Goal: Communication & Community: Answer question/provide support

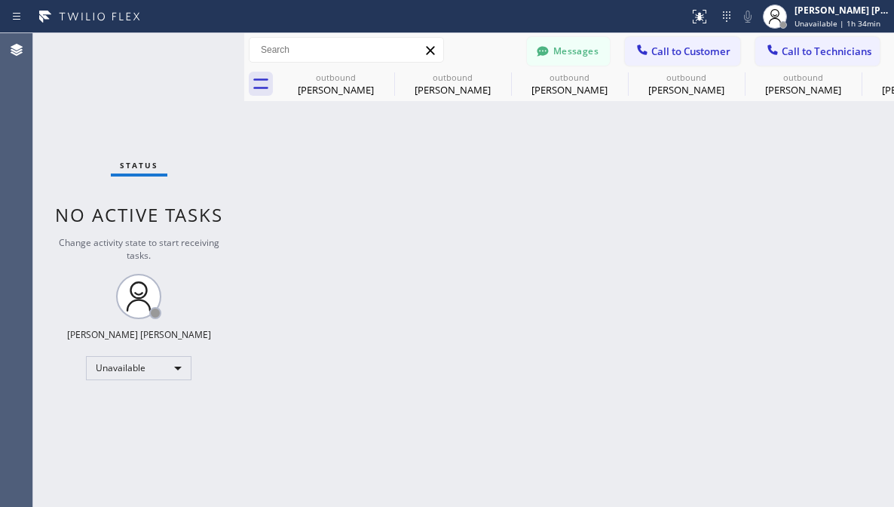
click at [586, 43] on button "Messages" at bounding box center [568, 51] width 83 height 29
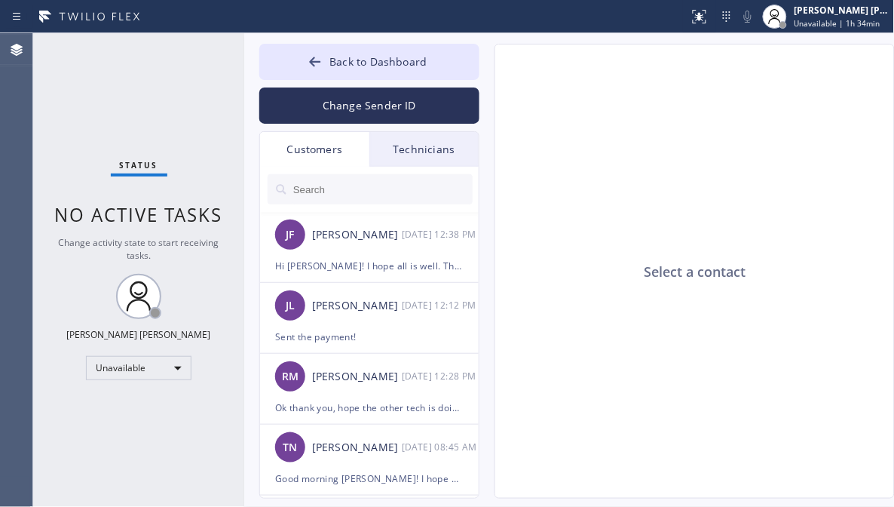
click at [314, 192] on input "text" at bounding box center [382, 189] width 181 height 30
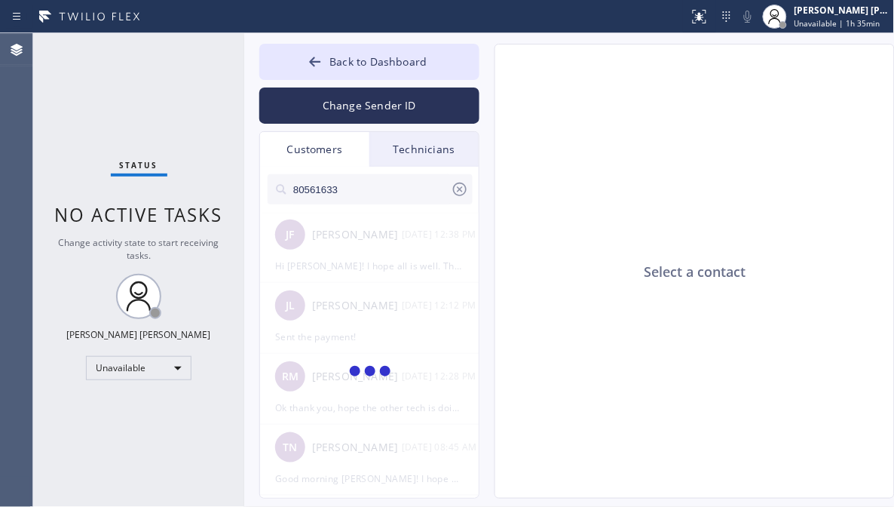
type input "805616338"
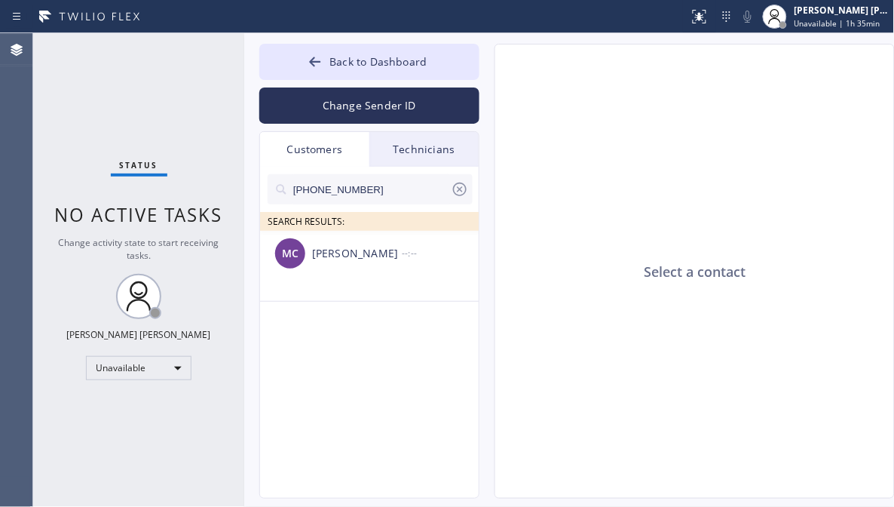
click at [159, 437] on div "Status No active tasks Change activity state to start receiving tasks. [PERSON_…" at bounding box center [138, 270] width 211 height 474
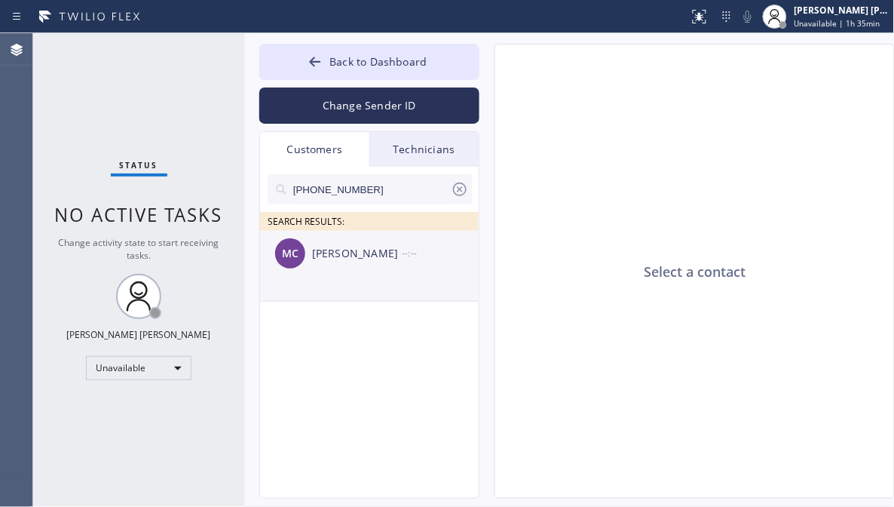
click at [365, 257] on div "[PERSON_NAME]" at bounding box center [357, 253] width 90 height 17
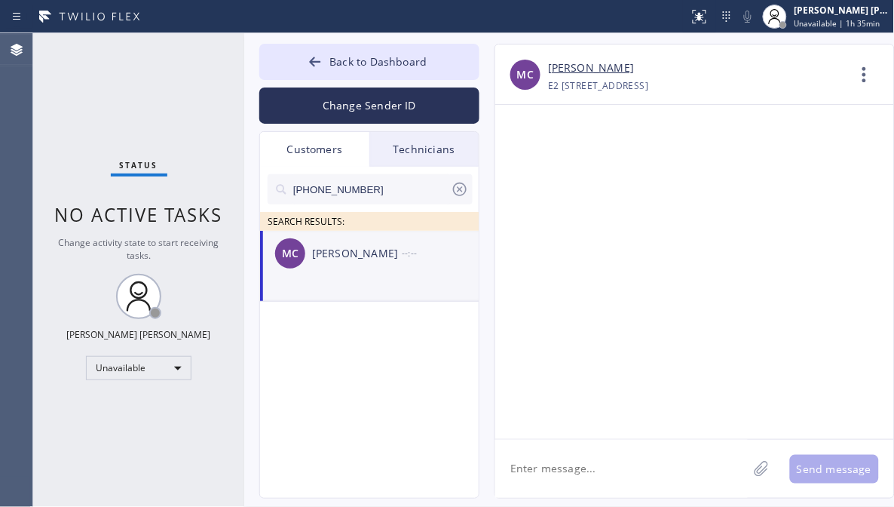
click at [565, 472] on textarea at bounding box center [621, 469] width 253 height 58
paste textarea "Hi [PERSON_NAME]! I hope all is well. This is [PERSON_NAME] and would like to f…"
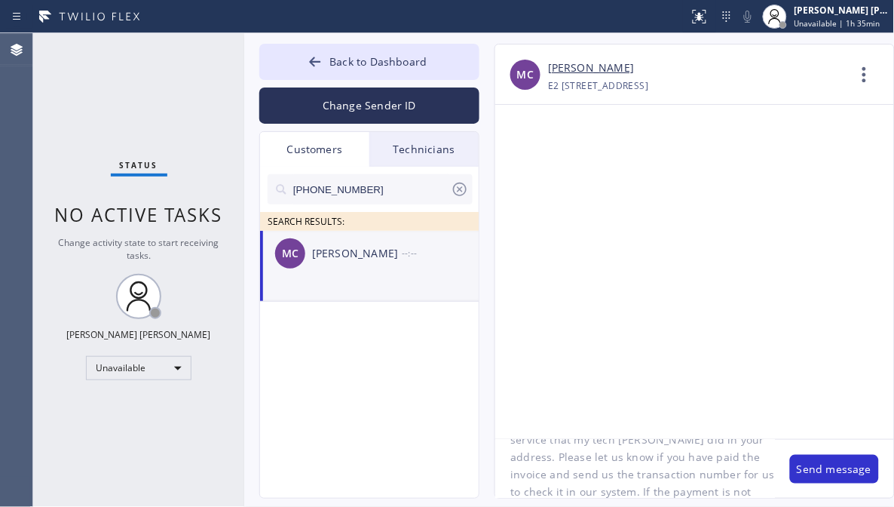
scroll to position [113, 0]
click at [612, 486] on textarea "Hi [PERSON_NAME]! I hope all is well. This is [PERSON_NAME] and would like to f…" at bounding box center [635, 469] width 280 height 58
paste textarea "Hi [PERSON_NAME]! I hope all is well. This is [PERSON_NAME] and would like to f…"
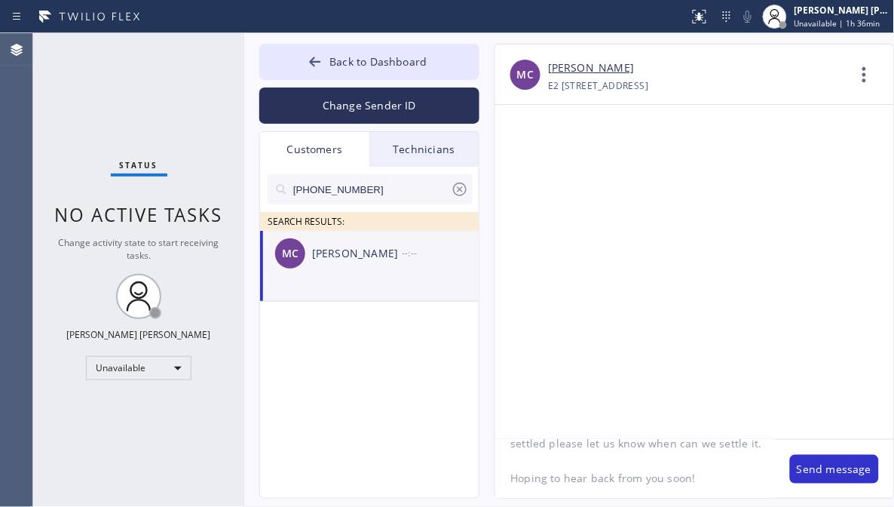
click at [621, 461] on textarea "Hi [PERSON_NAME]! I hope all is well. This is [PERSON_NAME] and would like to f…" at bounding box center [635, 469] width 280 height 58
paste textarea "Hi [PERSON_NAME]! I hope all is well. This is [PERSON_NAME] and would like to f…"
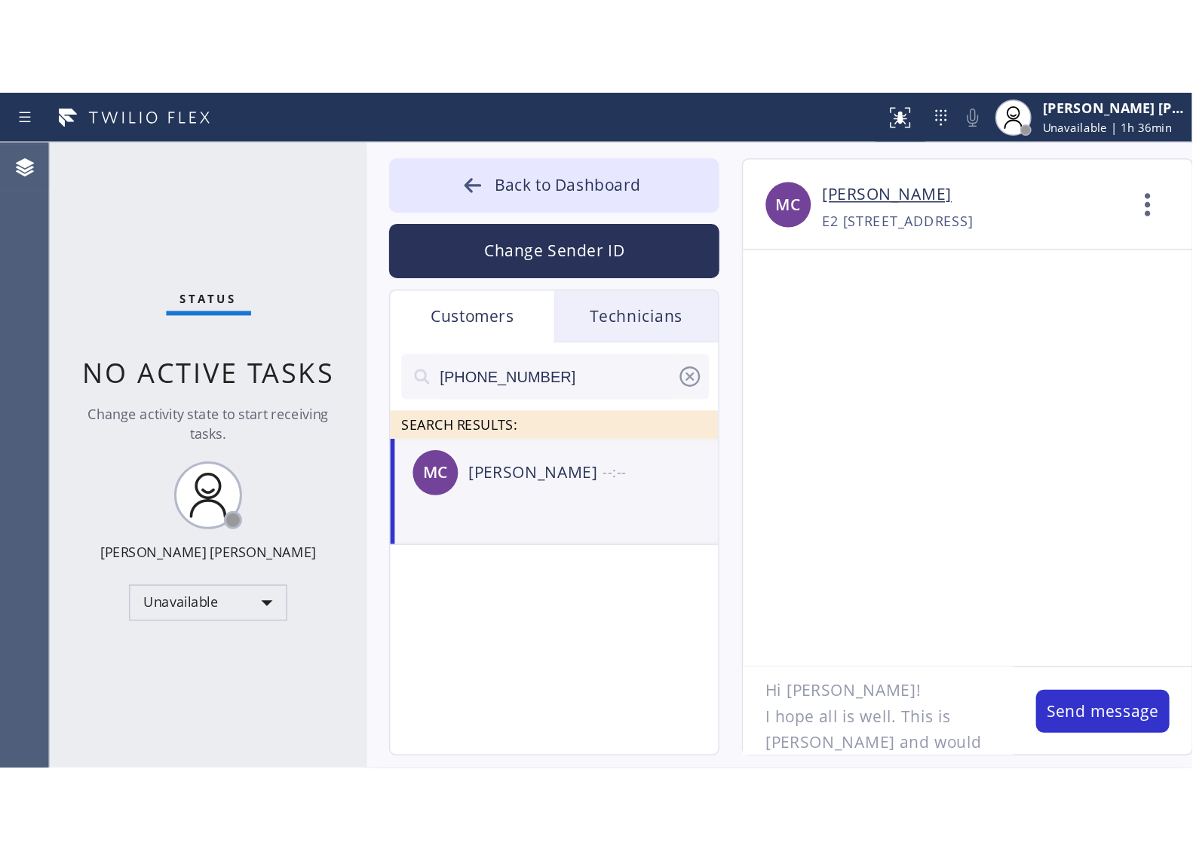
scroll to position [0, 0]
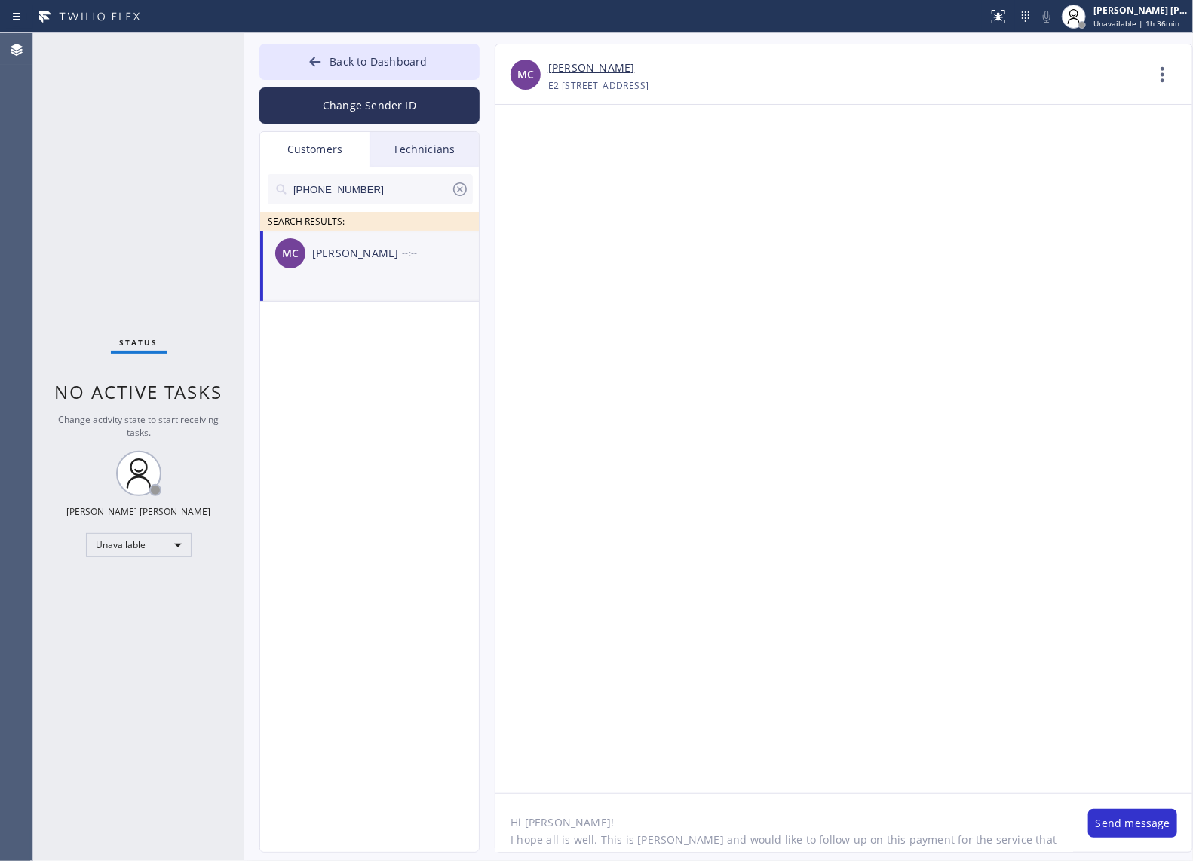
click at [893, 506] on textarea "Hi [PERSON_NAME]! I hope all is well. This is [PERSON_NAME] and would like to f…" at bounding box center [784, 823] width 578 height 58
type textarea "Hi [PERSON_NAME]! I hope all is well. This is [PERSON_NAME] and would like to f…"
click at [893, 506] on button "Send message" at bounding box center [1132, 823] width 89 height 29
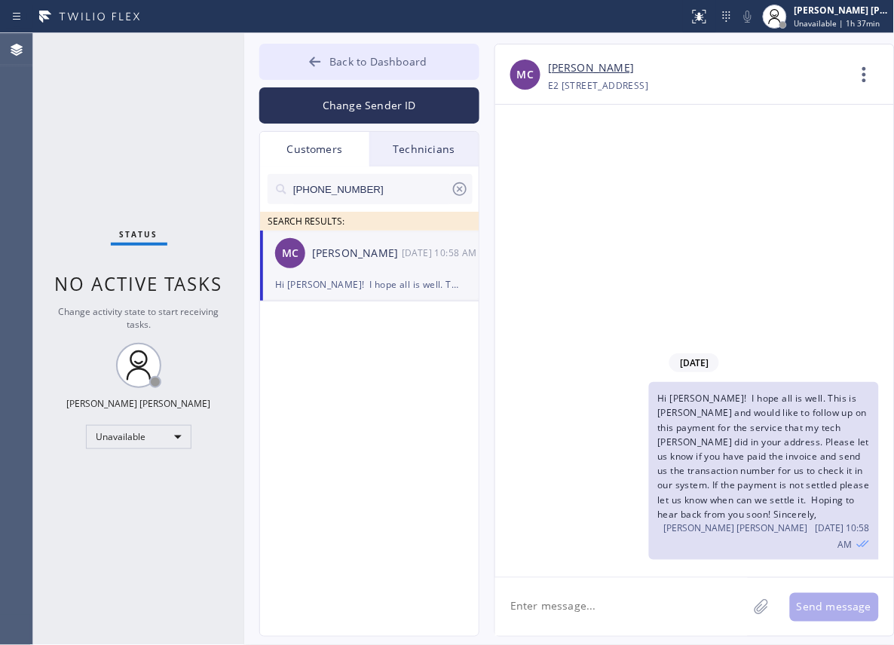
click at [326, 63] on button "Back to Dashboard" at bounding box center [369, 62] width 220 height 36
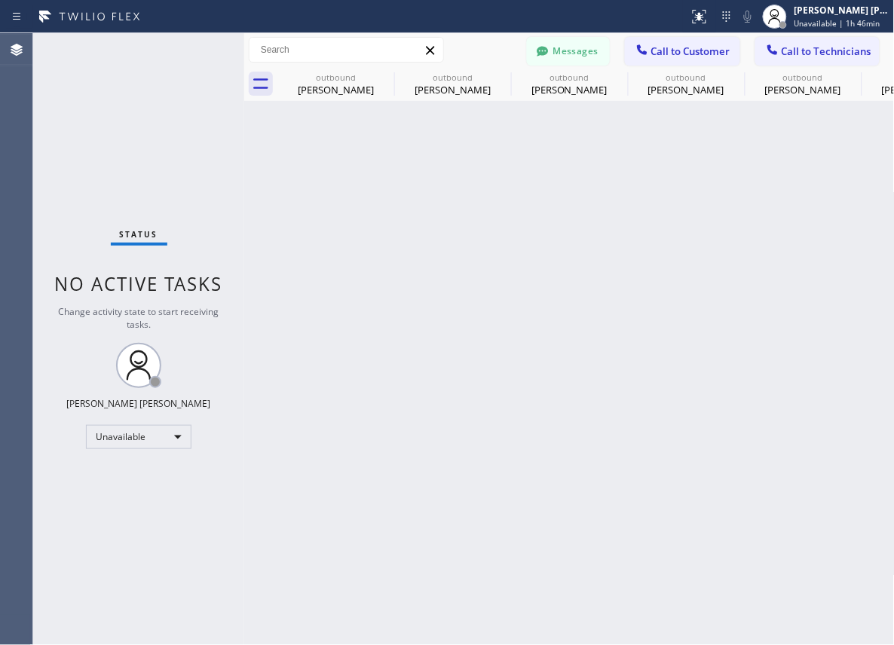
click at [583, 54] on button "Messages" at bounding box center [568, 51] width 83 height 29
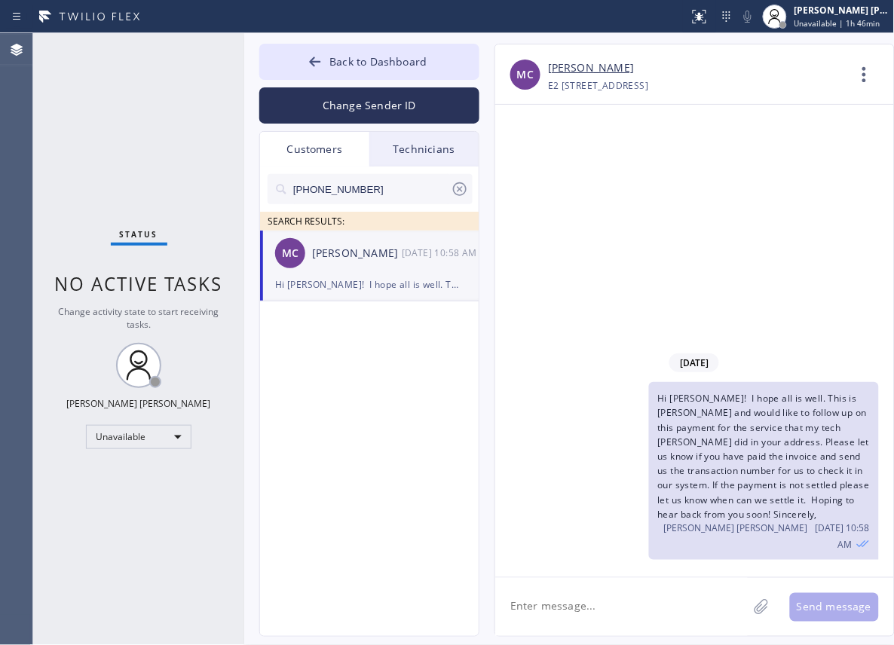
click at [341, 149] on div "Customers" at bounding box center [314, 149] width 109 height 35
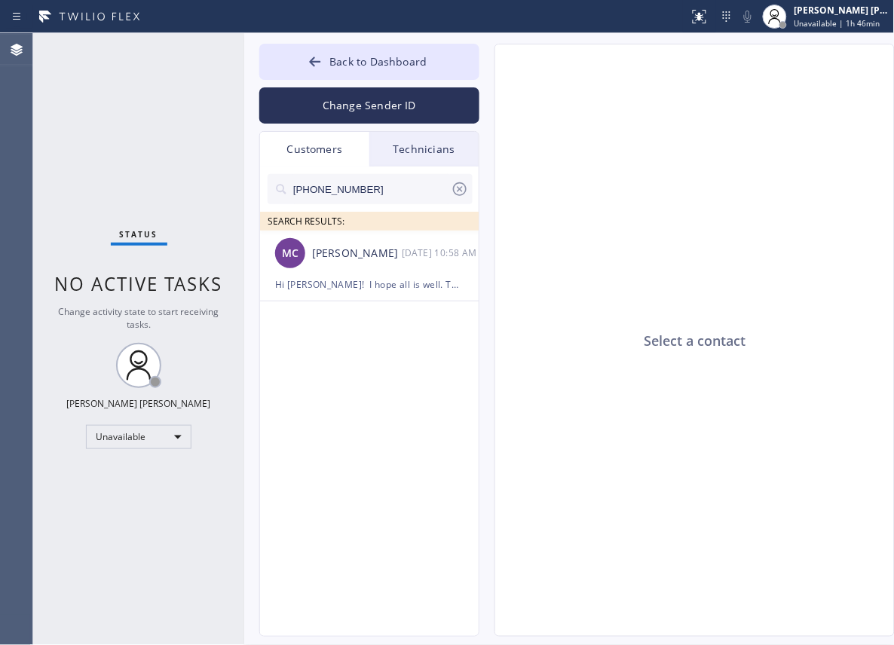
click at [462, 189] on icon at bounding box center [460, 189] width 18 height 18
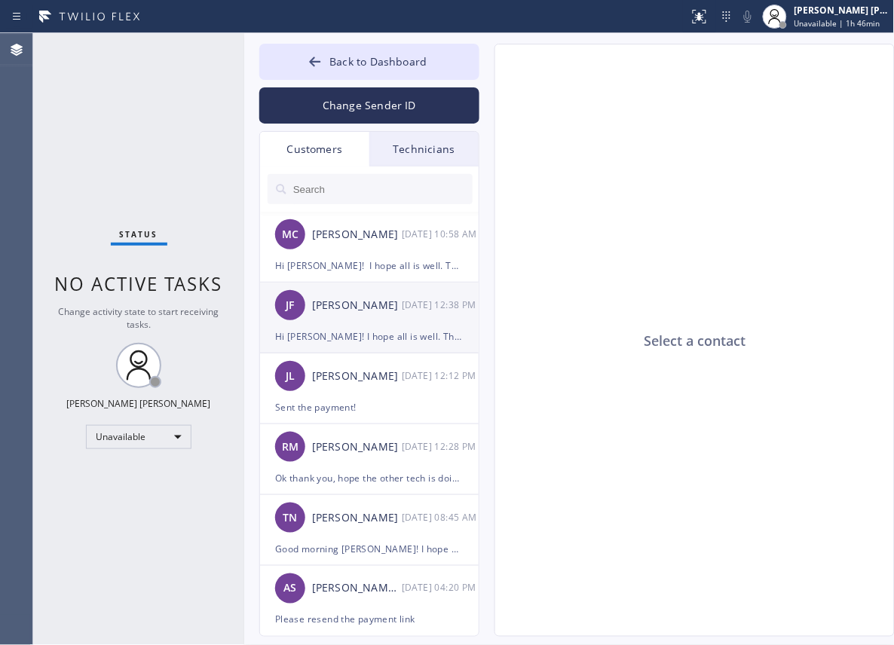
click at [387, 319] on div "[PERSON_NAME] [DATE] 12:38 PM" at bounding box center [370, 305] width 220 height 45
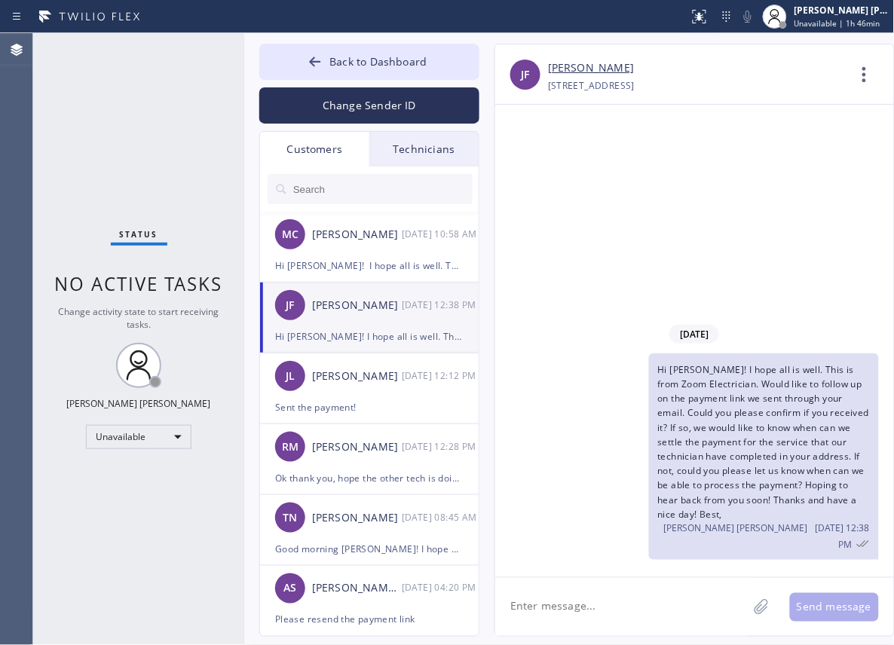
click at [185, 155] on div "Status No active tasks Change activity state to start receiving tasks. [PERSON_…" at bounding box center [138, 339] width 211 height 612
drag, startPoint x: 854, startPoint y: 70, endPoint x: 839, endPoint y: 81, distance: 17.8
click at [854, 70] on icon at bounding box center [865, 75] width 36 height 36
click at [765, 153] on li "Call to Customer" at bounding box center [773, 154] width 219 height 39
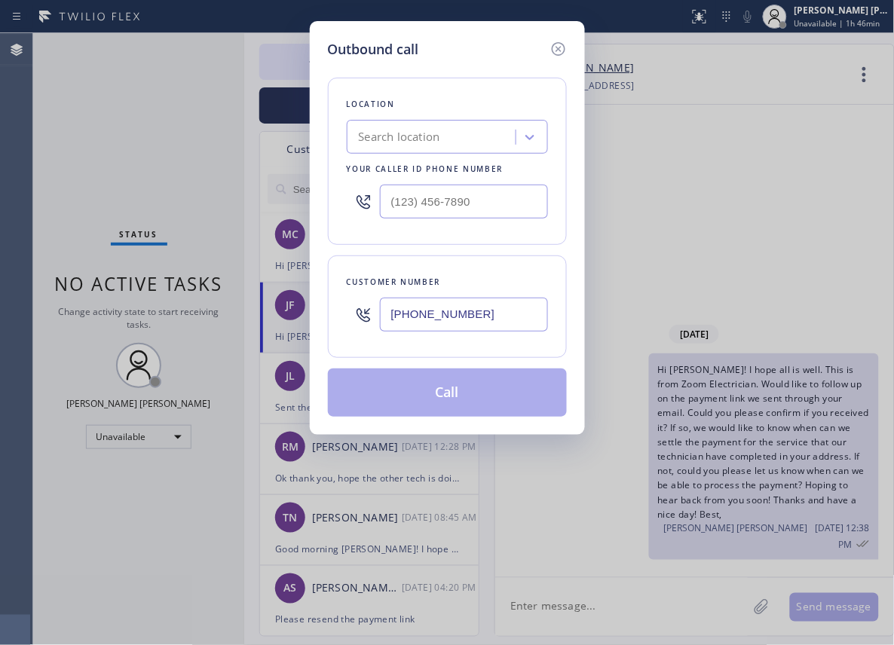
drag, startPoint x: 153, startPoint y: 198, endPoint x: 299, endPoint y: 225, distance: 148.8
click at [155, 198] on div "Outbound call Location Search location Your caller id phone number Customer num…" at bounding box center [447, 322] width 894 height 645
click at [434, 138] on div "Search location" at bounding box center [399, 137] width 81 height 17
paste input "Zoom Electricians [GEOGRAPHIC_DATA]"
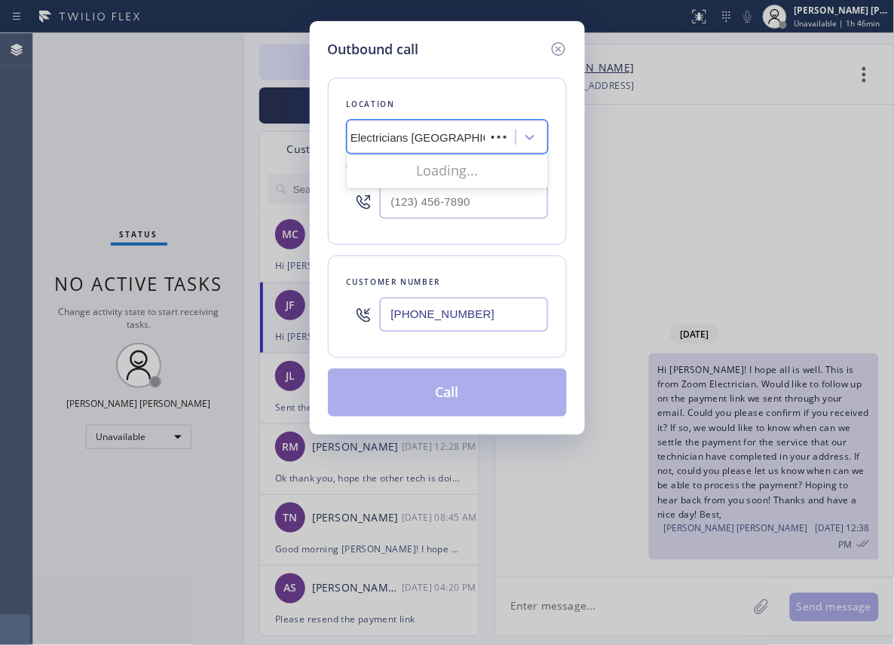
scroll to position [0, 17]
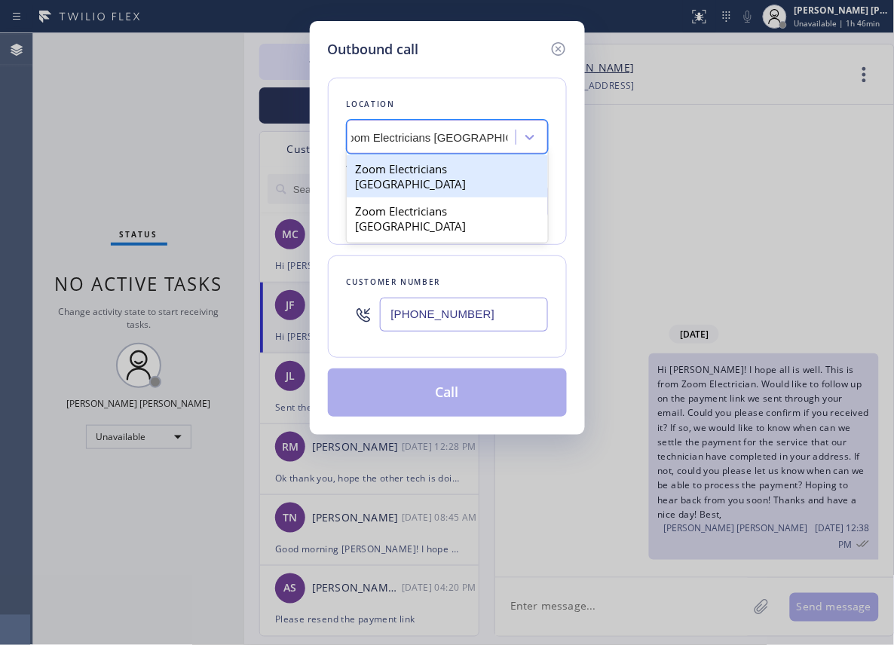
type input "Zoom Electricians [GEOGRAPHIC_DATA]"
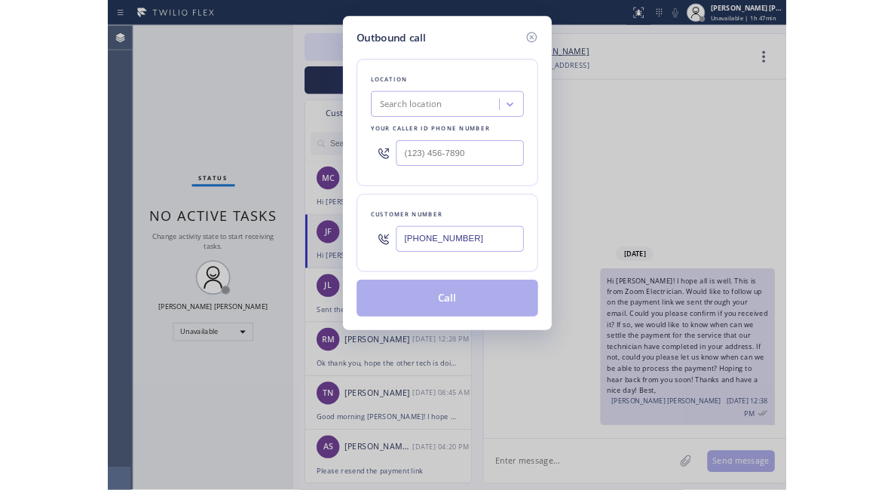
scroll to position [0, 0]
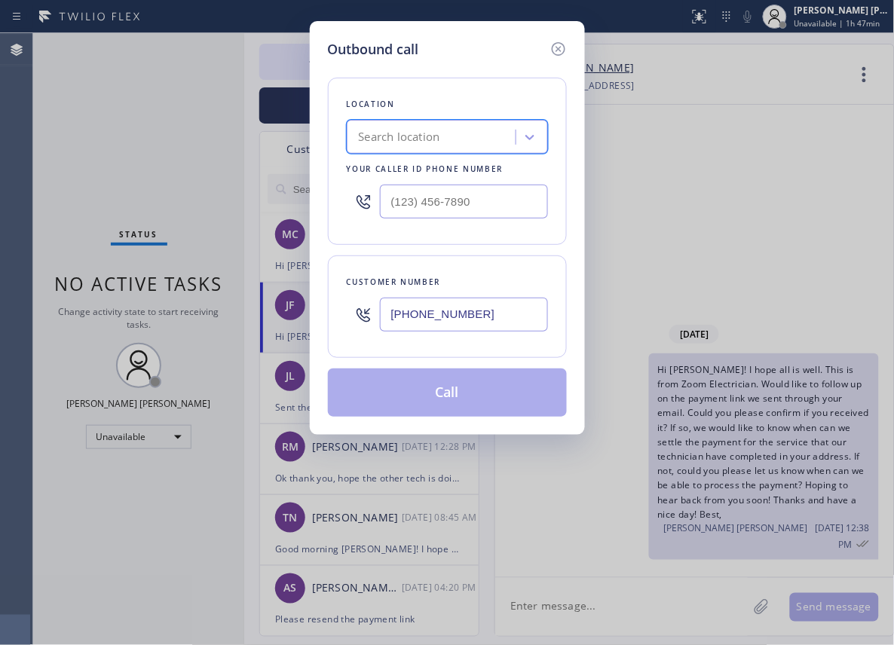
click at [436, 146] on div "Search location" at bounding box center [399, 137] width 81 height 17
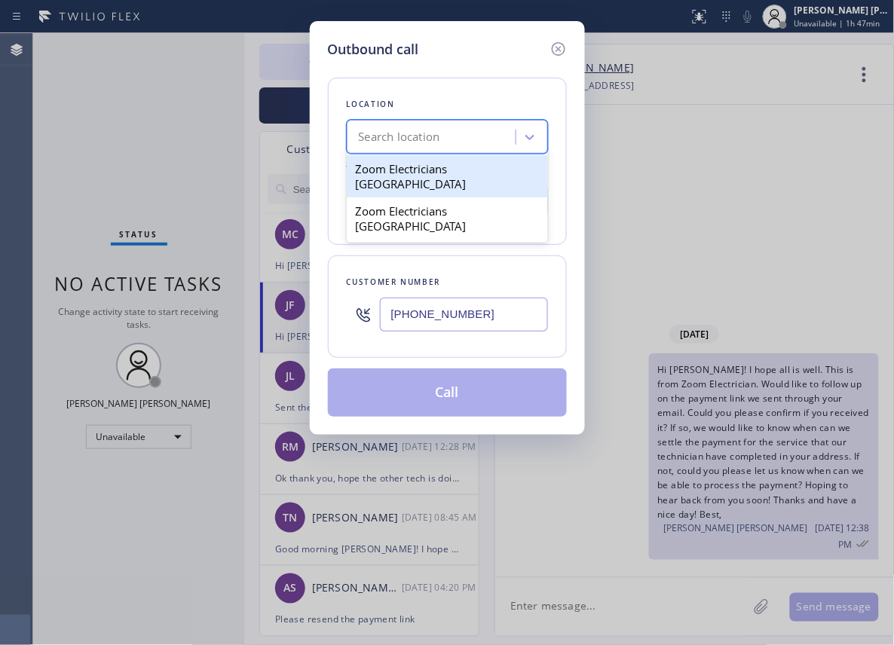
click at [436, 165] on div "Zoom Electricians [GEOGRAPHIC_DATA]" at bounding box center [447, 176] width 201 height 42
type input "[PHONE_NUMBER]"
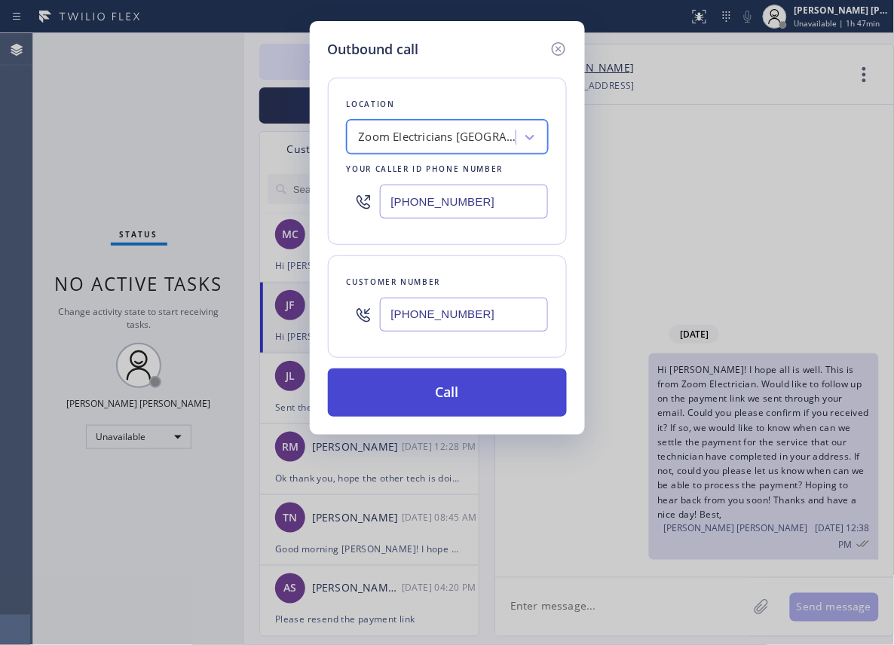
click at [461, 377] on button "Call" at bounding box center [447, 393] width 239 height 48
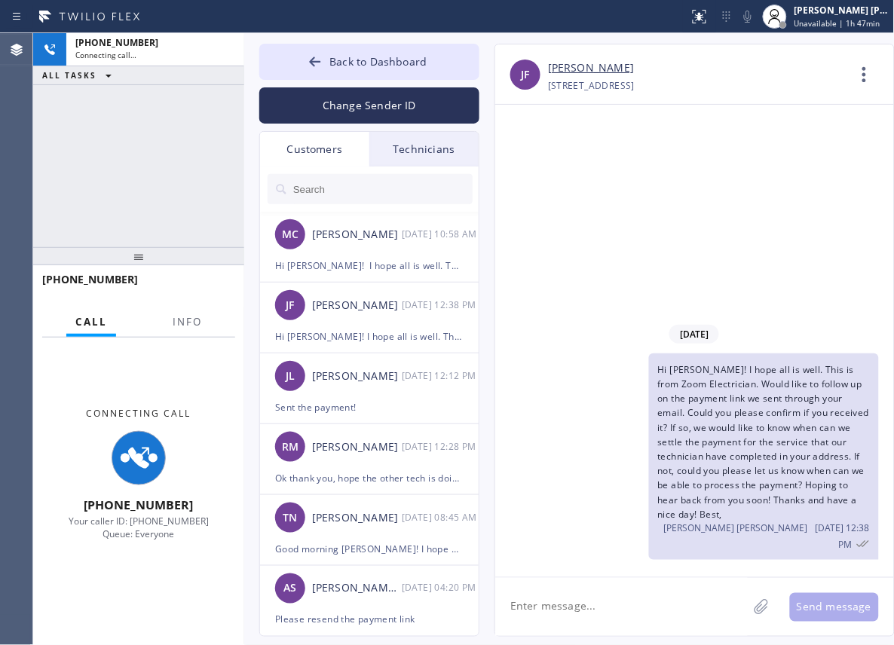
type input "[PHONE_NUMBER]"
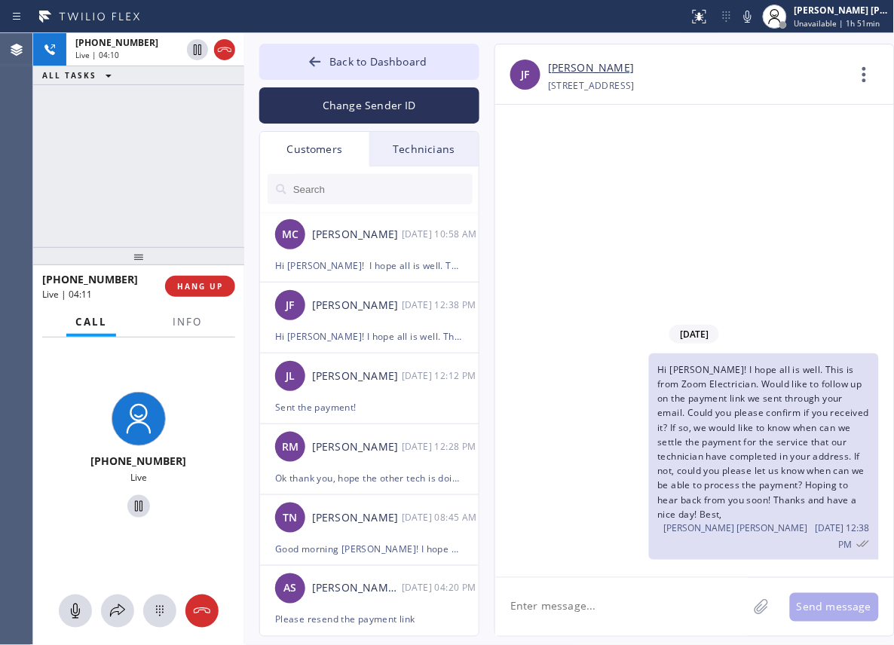
click at [116, 200] on div "[PHONE_NUMBER] Live | 04:10 ALL TASKS ALL TASKS ACTIVE TASKS TASKS IN WRAP UP" at bounding box center [138, 140] width 211 height 214
click at [153, 178] on div "[PHONE_NUMBER] Live | 04:15 ALL TASKS ALL TASKS ACTIVE TASKS TASKS IN WRAP UP" at bounding box center [138, 140] width 211 height 214
click at [178, 173] on div "[PHONE_NUMBER] Live | 04:18 ALL TASKS ALL TASKS ACTIVE TASKS TASKS IN WRAP UP" at bounding box center [138, 140] width 211 height 214
click at [161, 127] on div "[PHONE_NUMBER] Live | 04:25 ALL TASKS ALL TASKS ACTIVE TASKS TASKS IN WRAP UP" at bounding box center [138, 140] width 211 height 214
click at [72, 506] on div "[PHONE_NUMBER] Live" at bounding box center [138, 457] width 211 height 239
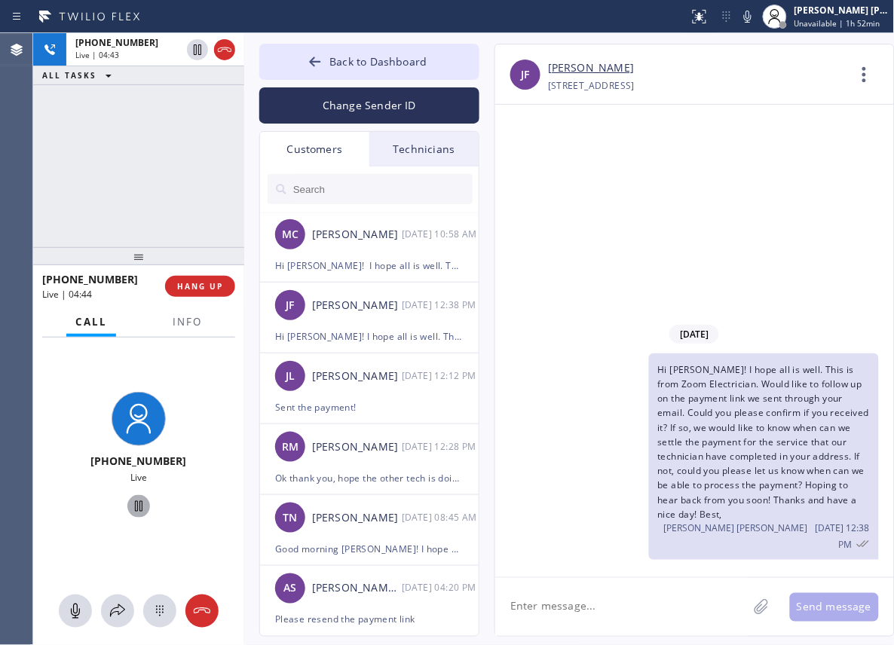
click at [134, 502] on icon at bounding box center [139, 507] width 18 height 18
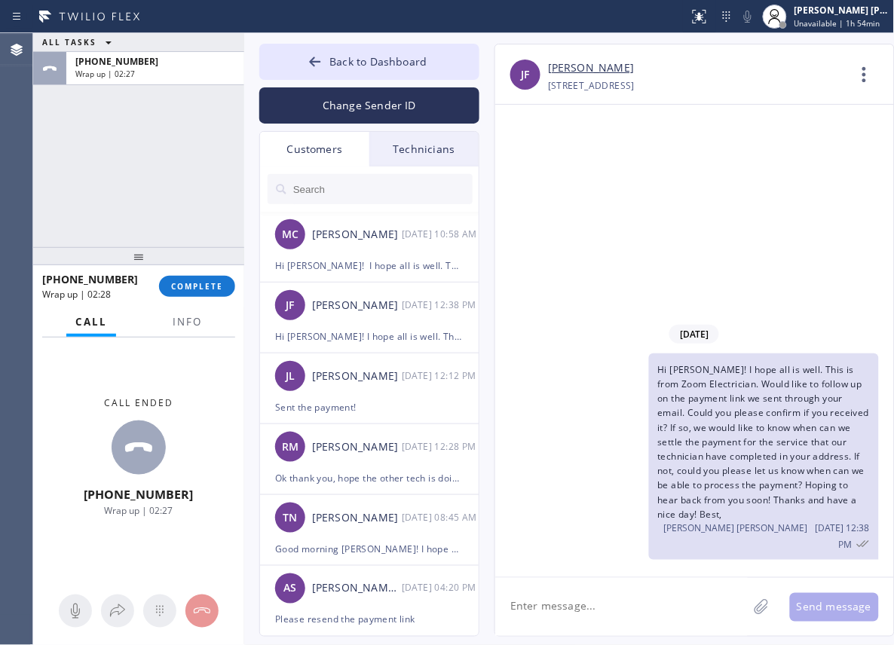
click at [135, 506] on div "Call ended [PHONE_NUMBER] Wrap up | 02:27" at bounding box center [138, 457] width 211 height 239
click at [203, 293] on button "COMPLETE" at bounding box center [197, 286] width 76 height 21
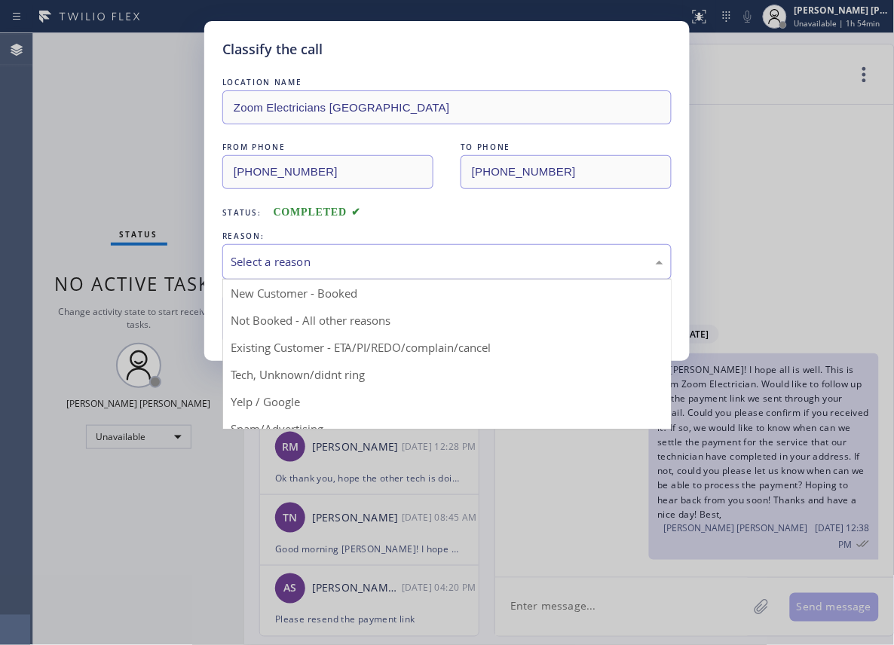
click at [336, 250] on div "Select a reason" at bounding box center [446, 261] width 449 height 35
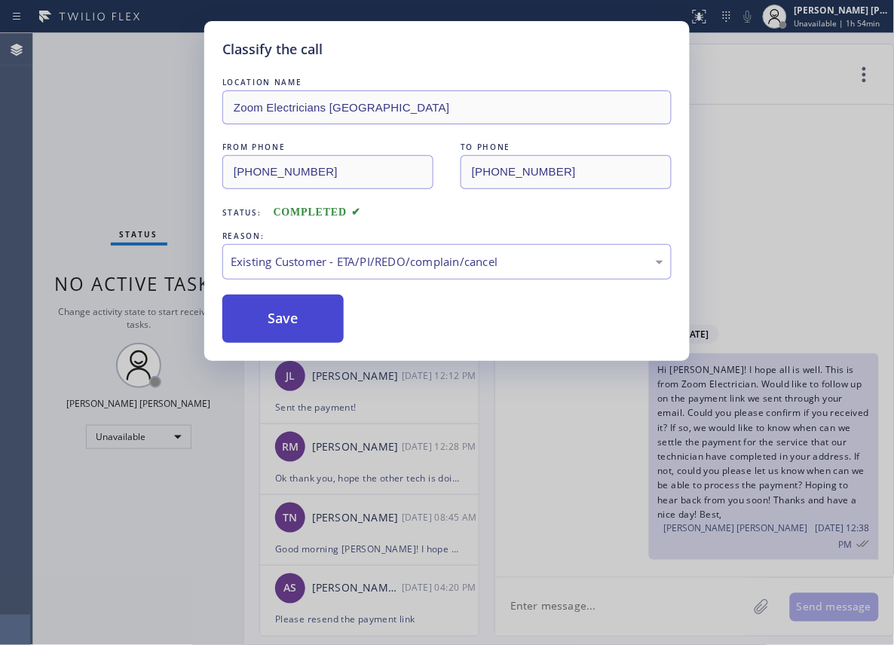
click at [318, 312] on button "Save" at bounding box center [282, 319] width 121 height 48
type input "[PHONE_NUMBER]"
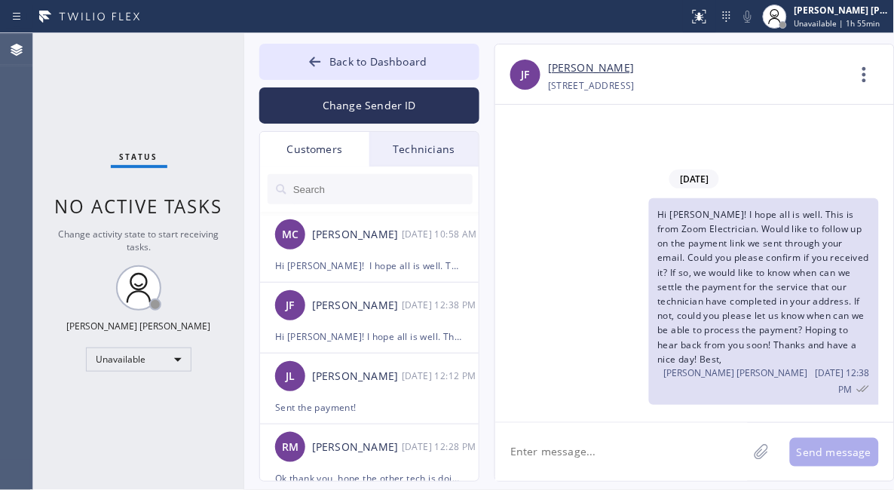
drag, startPoint x: 137, startPoint y: 428, endPoint x: 83, endPoint y: 4, distance: 427.2
click at [137, 428] on div "Status No active tasks Change activity state to start receiving tasks. [PERSON_…" at bounding box center [138, 261] width 211 height 457
click at [108, 416] on div "Status No active tasks Change activity state to start receiving tasks. [PERSON_…" at bounding box center [138, 261] width 211 height 457
click at [112, 455] on div "Status No active tasks Change activity state to start receiving tasks. [PERSON_…" at bounding box center [138, 261] width 211 height 457
click at [292, 48] on button "Back to Dashboard" at bounding box center [369, 62] width 220 height 36
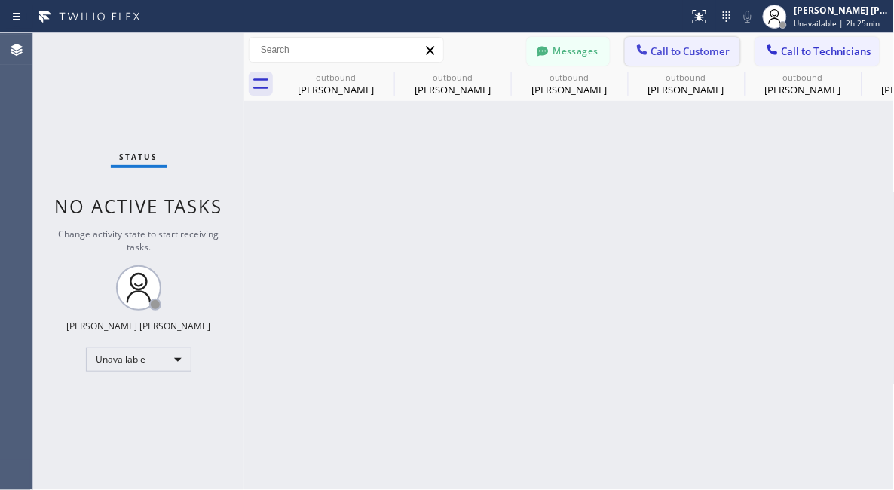
click at [672, 54] on span "Call to Customer" at bounding box center [690, 51] width 79 height 14
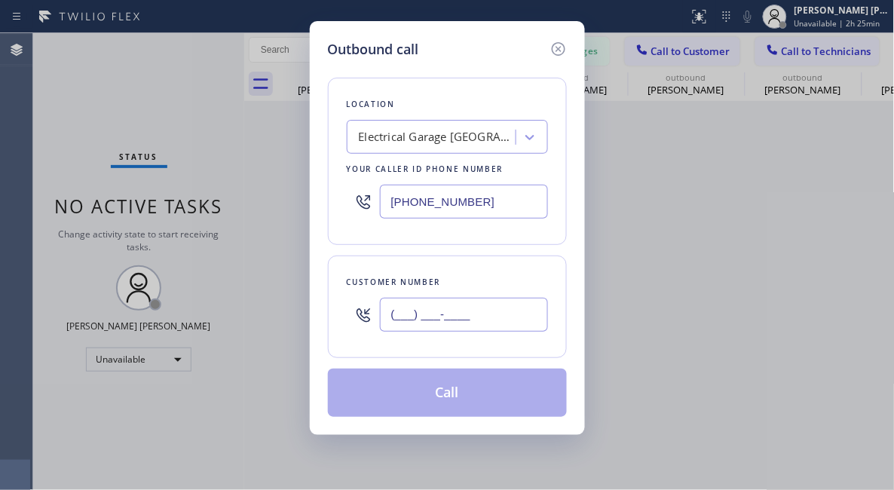
click at [444, 311] on input "(___) ___-____" at bounding box center [464, 315] width 168 height 34
paste input "805) 616-3380"
type input "[PHONE_NUMBER]"
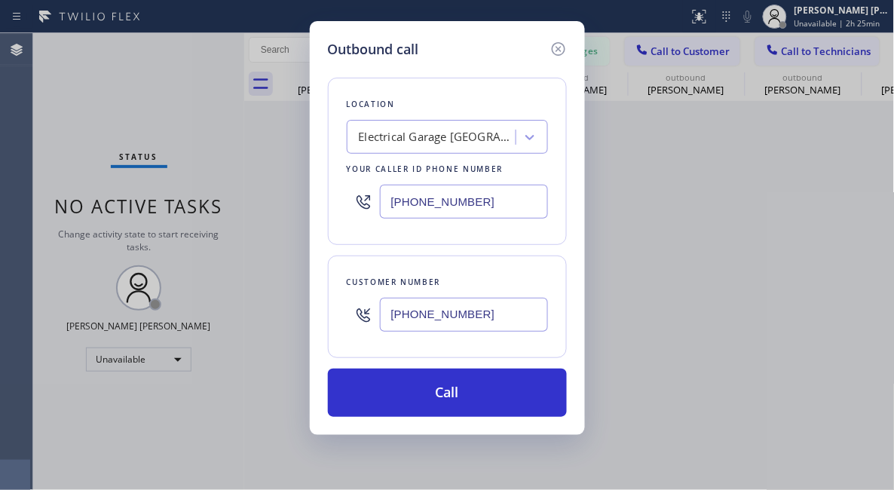
click at [98, 92] on div "Outbound call Location Electrical Garage [GEOGRAPHIC_DATA][PERSON_NAME] Your ca…" at bounding box center [447, 245] width 894 height 490
click at [399, 140] on div "Electrical Garage [GEOGRAPHIC_DATA][PERSON_NAME]" at bounding box center [438, 137] width 158 height 17
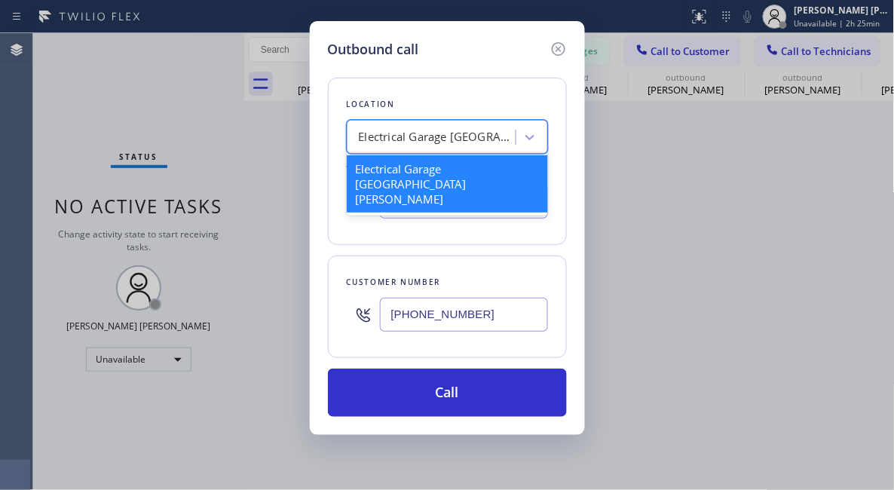
paste input "Electricians Service Team Oxnard"
type input "Electricians Service Team Oxnard"
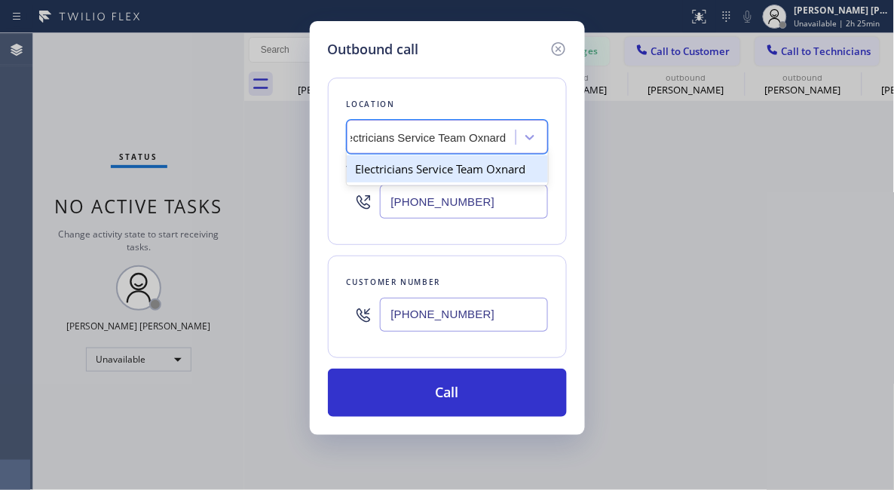
click at [418, 161] on div "Electricians Service Team Oxnard" at bounding box center [447, 168] width 201 height 27
type input "[PHONE_NUMBER]"
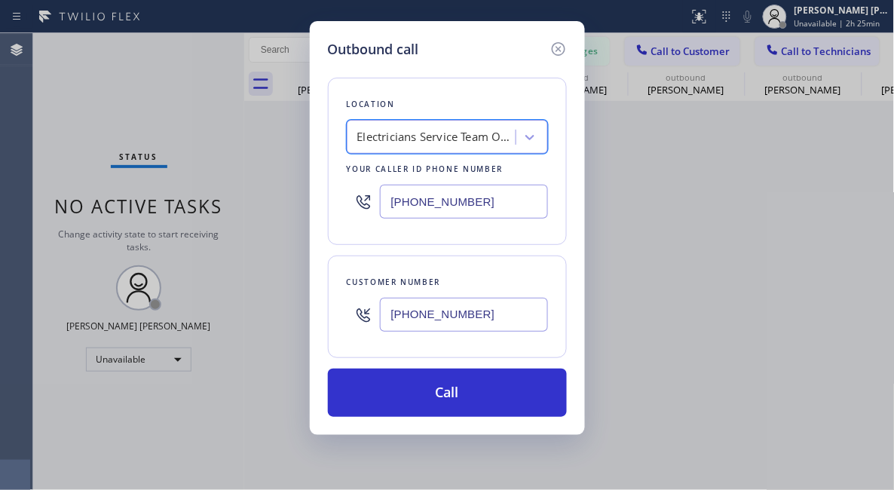
scroll to position [0, 2]
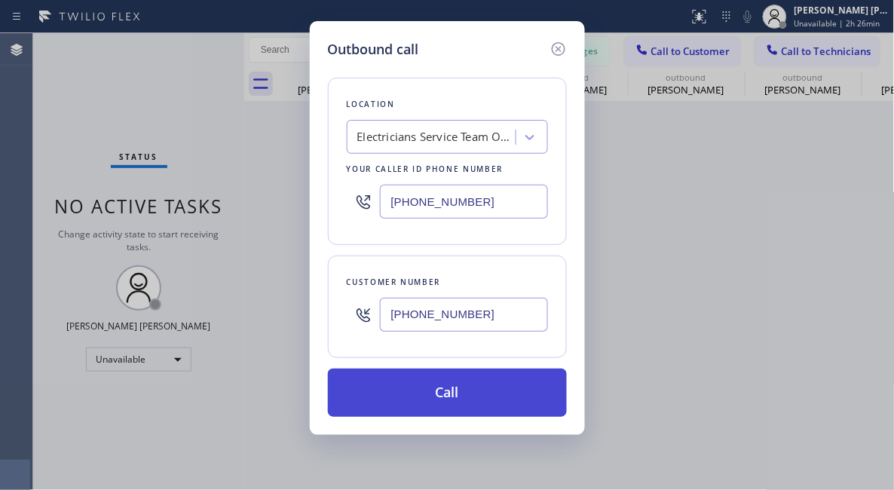
click at [464, 396] on button "Call" at bounding box center [447, 393] width 239 height 48
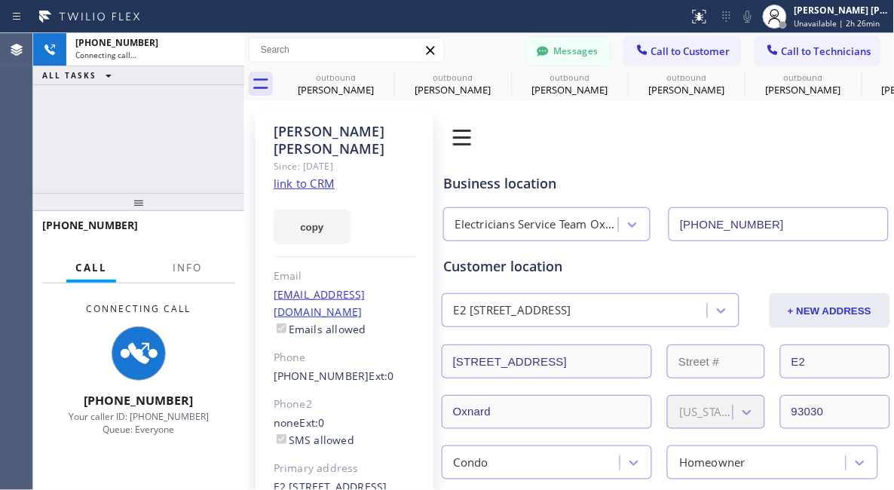
type input "[PHONE_NUMBER]"
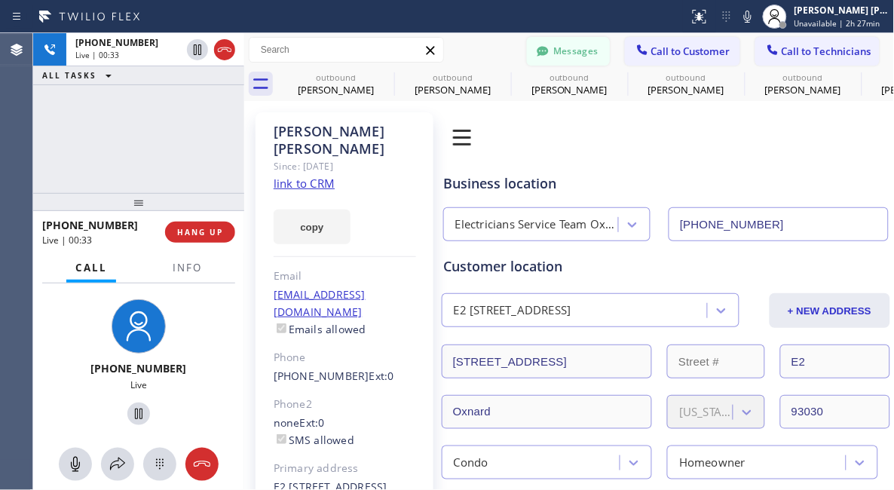
click at [550, 47] on button "Messages" at bounding box center [568, 51] width 83 height 29
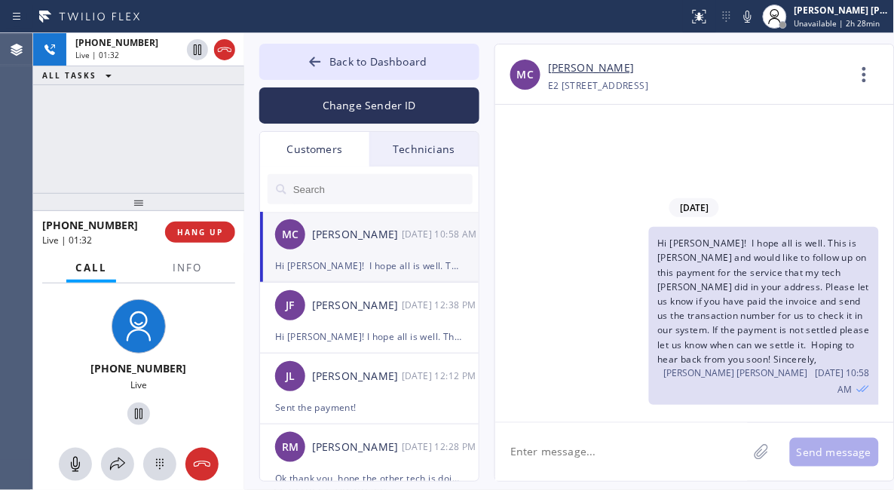
click at [115, 115] on div "[PHONE_NUMBER] Live | 01:32 ALL TASKS ALL TASKS ACTIVE TASKS TASKS IN WRAP UP" at bounding box center [138, 113] width 211 height 160
drag, startPoint x: 75, startPoint y: 462, endPoint x: 115, endPoint y: 340, distance: 128.8
click at [75, 463] on icon at bounding box center [75, 464] width 18 height 18
click at [74, 464] on icon at bounding box center [75, 464] width 18 height 18
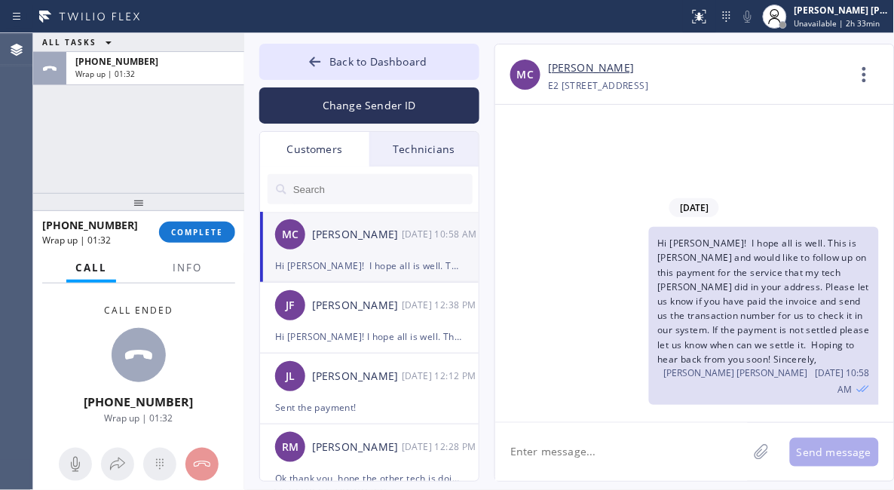
click at [82, 344] on div "Call ended [PHONE_NUMBER] Wrap up | 01:32" at bounding box center [138, 365] width 211 height 162
click at [127, 133] on div "ALL TASKS ALL TASKS ACTIVE TASKS TASKS IN WRAP UP [PHONE_NUMBER] Wrap up | 02:18" at bounding box center [138, 113] width 211 height 160
click at [207, 236] on span "COMPLETE" at bounding box center [197, 232] width 52 height 11
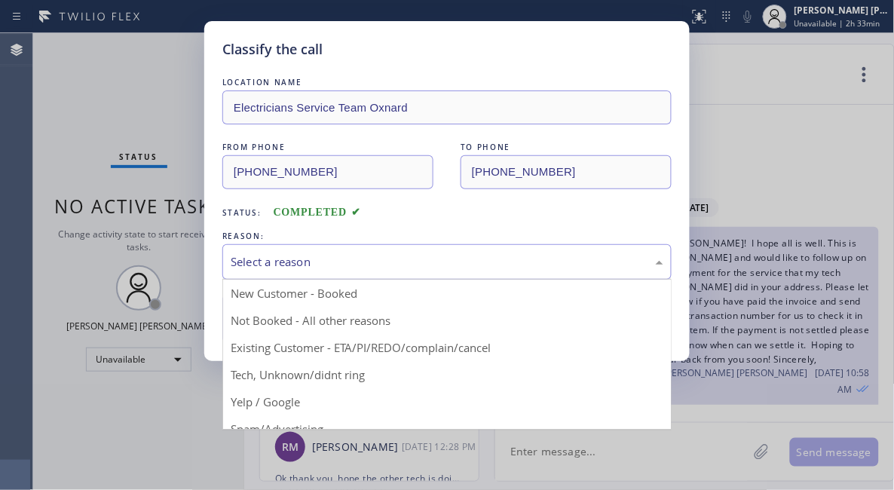
click at [293, 260] on div "Select a reason" at bounding box center [447, 261] width 433 height 17
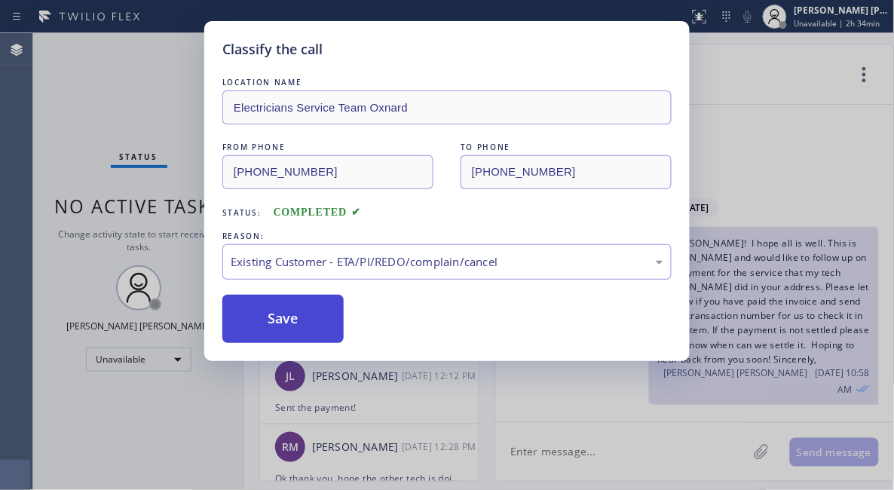
click at [277, 326] on button "Save" at bounding box center [282, 319] width 121 height 48
click at [277, 323] on button "Save" at bounding box center [282, 319] width 121 height 48
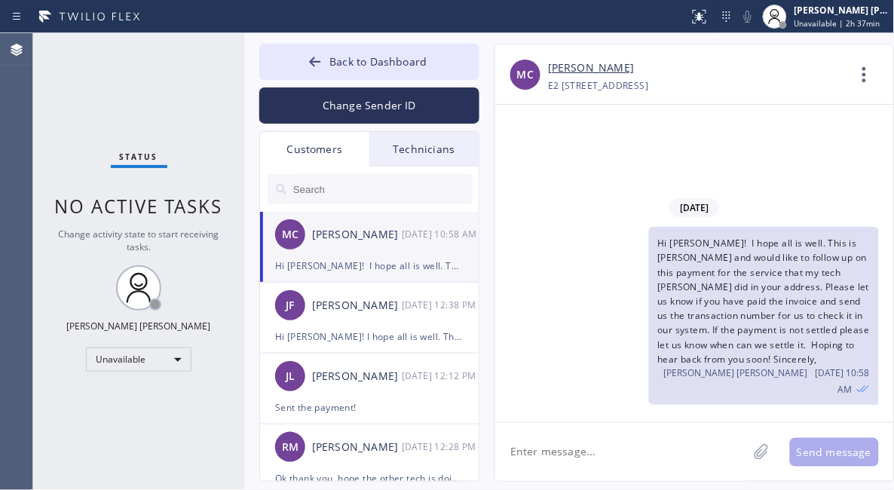
click at [569, 75] on link "[PERSON_NAME]" at bounding box center [591, 68] width 86 height 17
click at [84, 97] on div "Status No active tasks Change activity state to start receiving tasks. [PERSON_…" at bounding box center [138, 261] width 211 height 457
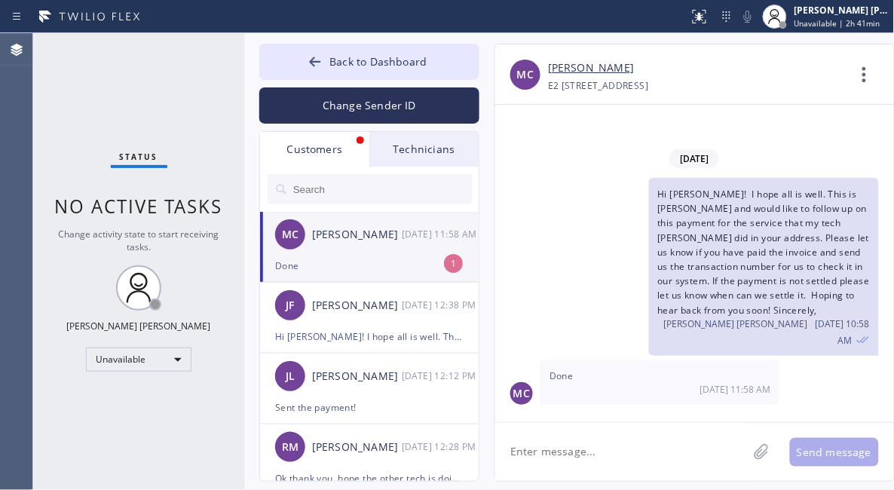
click at [101, 424] on div "Status No active tasks Change activity state to start receiving tasks. [PERSON_…" at bounding box center [138, 261] width 211 height 457
click at [554, 453] on textarea at bounding box center [621, 452] width 253 height 58
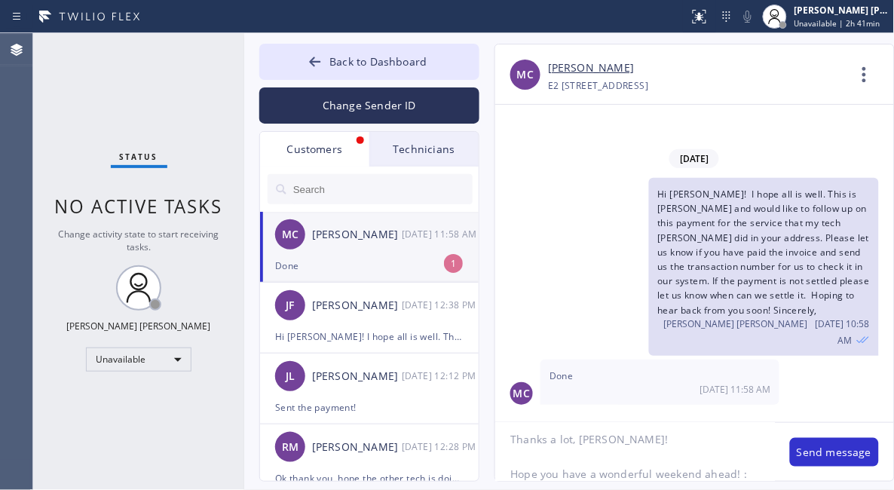
type textarea "Thanks a lot, [PERSON_NAME]! Hope you have a wonderful weekend ahead! :)"
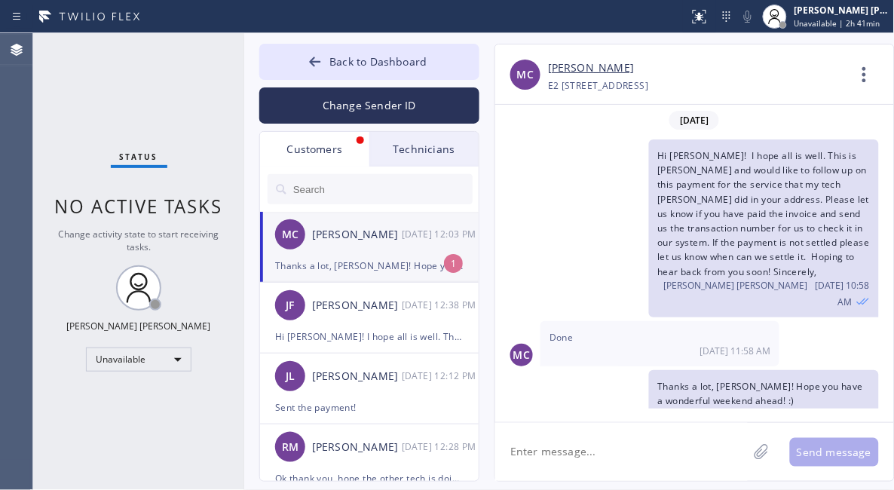
scroll to position [15, 0]
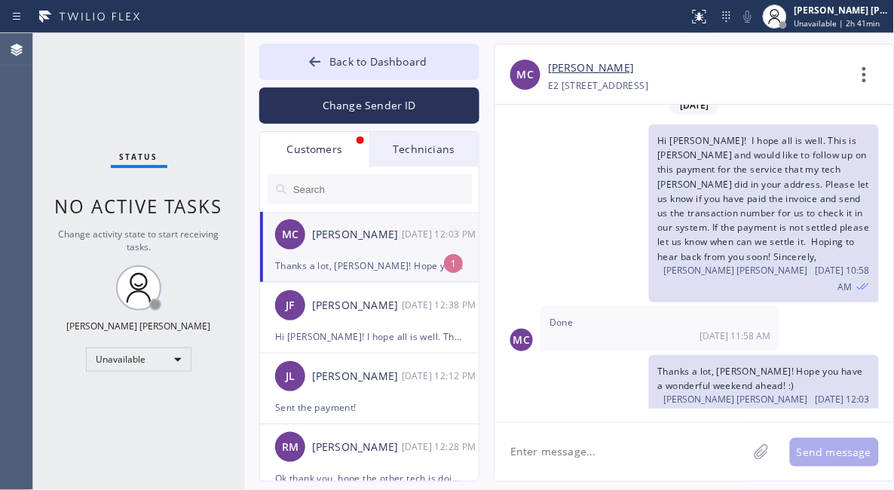
click at [428, 248] on div "MC [PERSON_NAME] [DATE] 12:03 PM" at bounding box center [370, 234] width 220 height 45
click at [331, 65] on span "Back to Dashboard" at bounding box center [377, 61] width 97 height 14
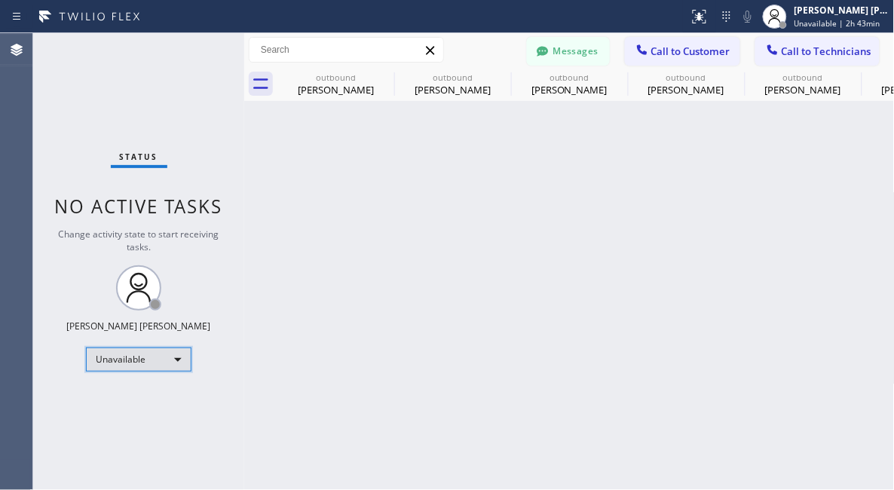
click at [138, 362] on div "Unavailable" at bounding box center [139, 360] width 106 height 24
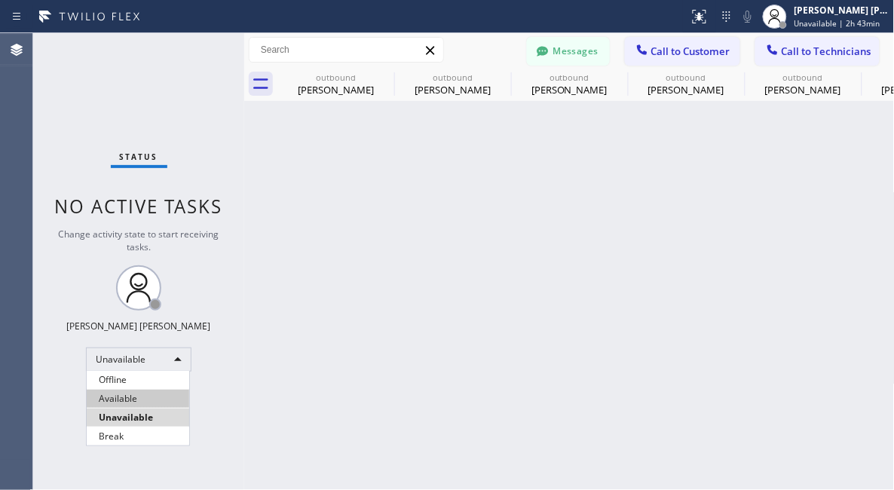
click at [121, 396] on li "Available" at bounding box center [138, 399] width 103 height 18
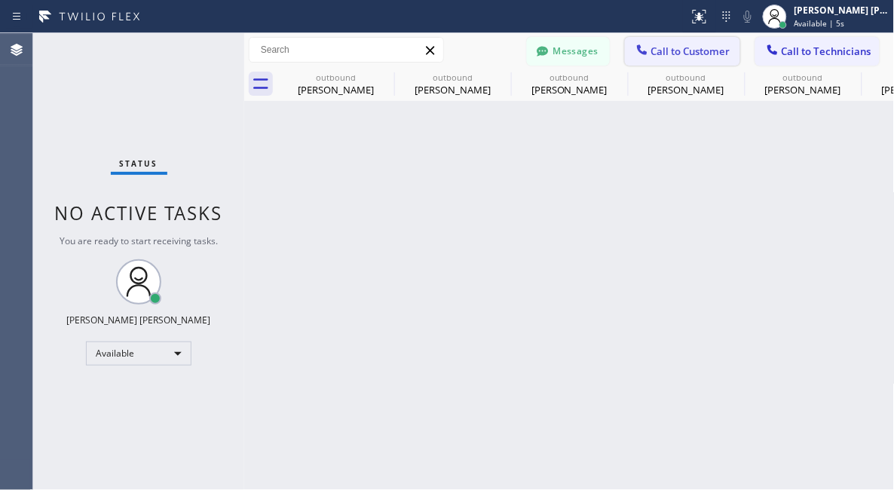
click at [682, 49] on span "Call to Customer" at bounding box center [690, 51] width 79 height 14
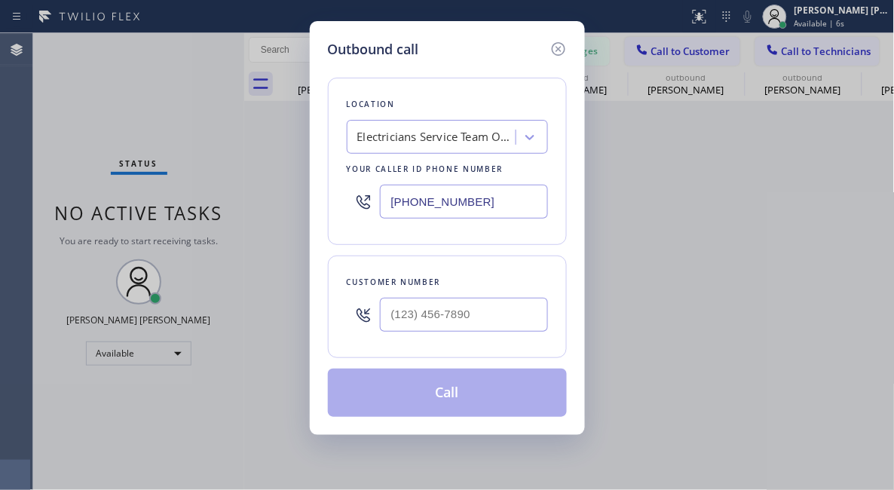
click at [749, 277] on div "Outbound call Location Electricians Service Team Oxnard Your caller id phone nu…" at bounding box center [447, 245] width 894 height 490
click at [554, 47] on icon at bounding box center [559, 49] width 18 height 18
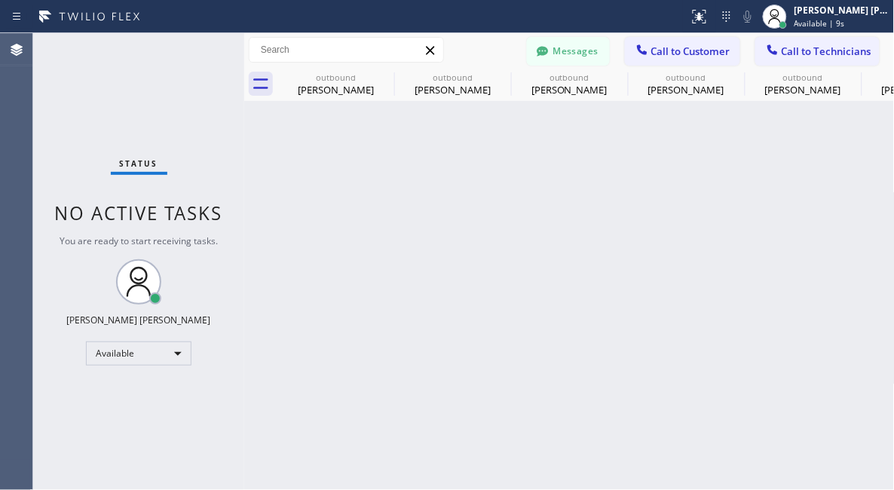
drag, startPoint x: 582, startPoint y: 56, endPoint x: 591, endPoint y: 56, distance: 9.0
click at [581, 56] on button "Messages" at bounding box center [568, 51] width 83 height 29
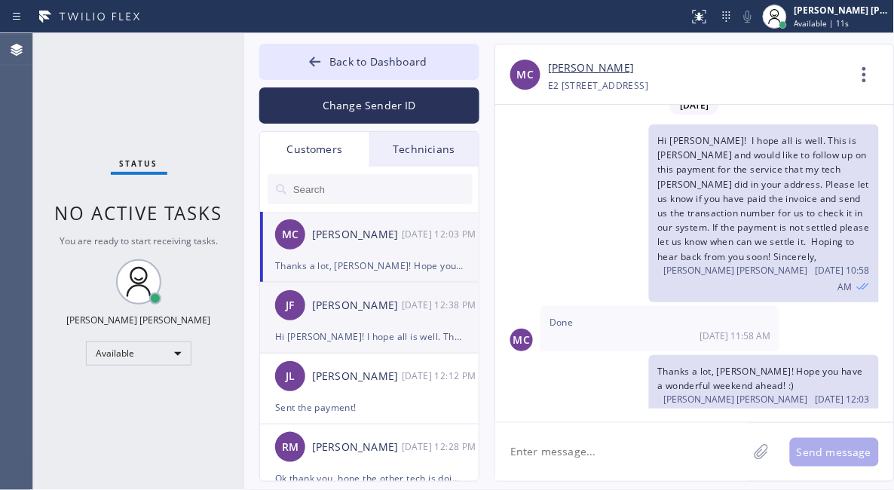
drag, startPoint x: 351, startPoint y: 320, endPoint x: 388, endPoint y: 312, distance: 37.9
click at [351, 320] on div "[PERSON_NAME] [DATE] 12:38 PM" at bounding box center [370, 305] width 220 height 45
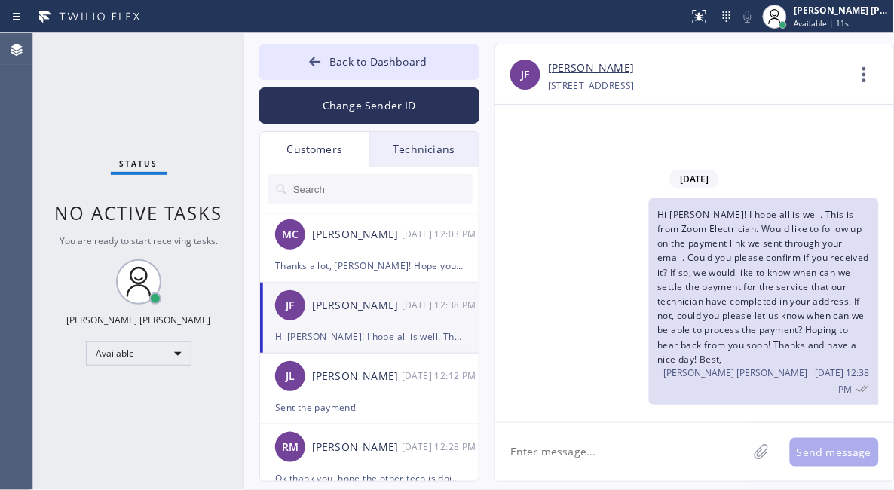
scroll to position [0, 0]
click at [90, 417] on div "Status No active tasks You are ready to start receiving tasks. [PERSON_NAME] [P…" at bounding box center [138, 261] width 211 height 457
